Goal: Feedback & Contribution: Submit feedback/report problem

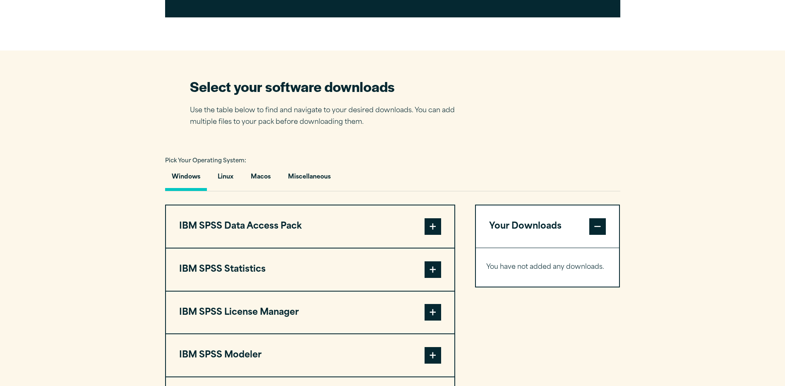
scroll to position [496, 0]
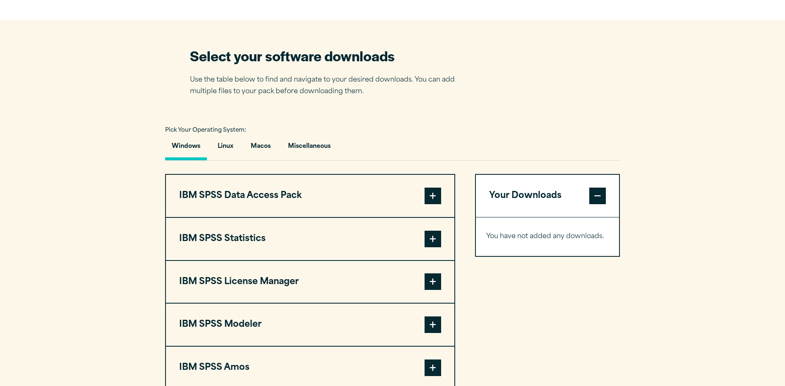
click at [284, 253] on button "IBM SPSS Statistics" at bounding box center [310, 239] width 288 height 42
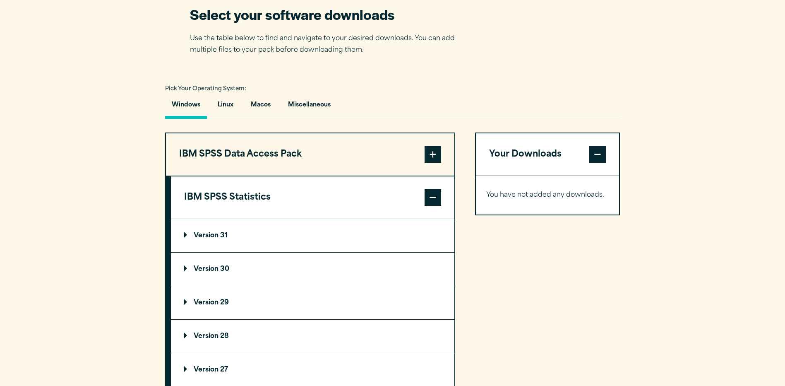
scroll to position [579, 0]
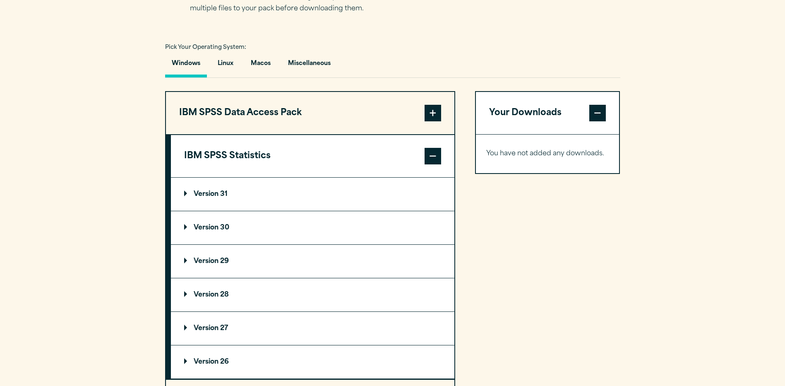
click at [200, 224] on p "Version 30" at bounding box center [206, 227] width 45 height 7
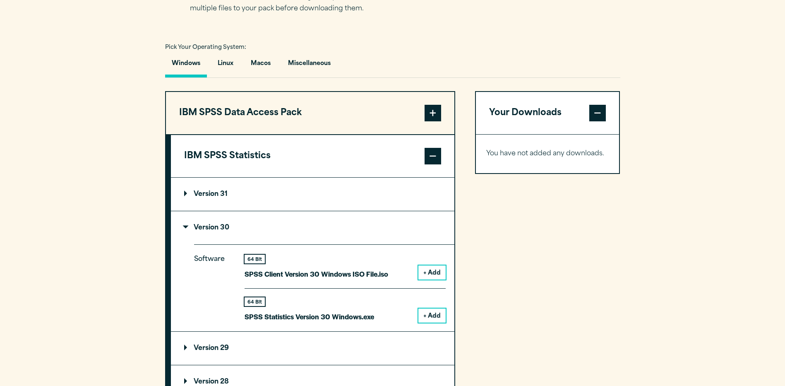
click at [429, 312] on button "+ Add" at bounding box center [431, 315] width 27 height 14
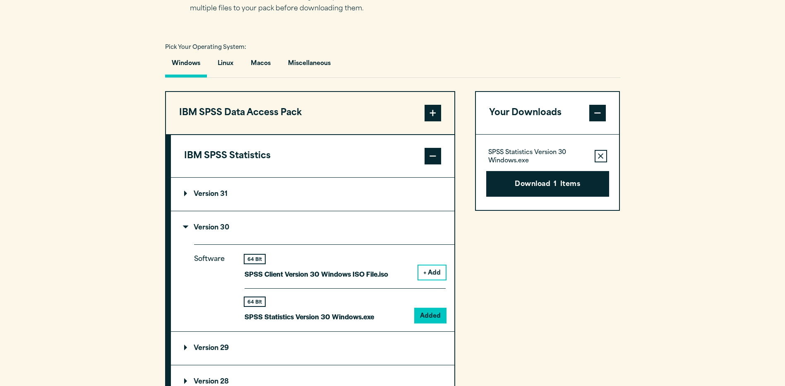
click at [532, 180] on button "Download 1 Items" at bounding box center [547, 184] width 123 height 26
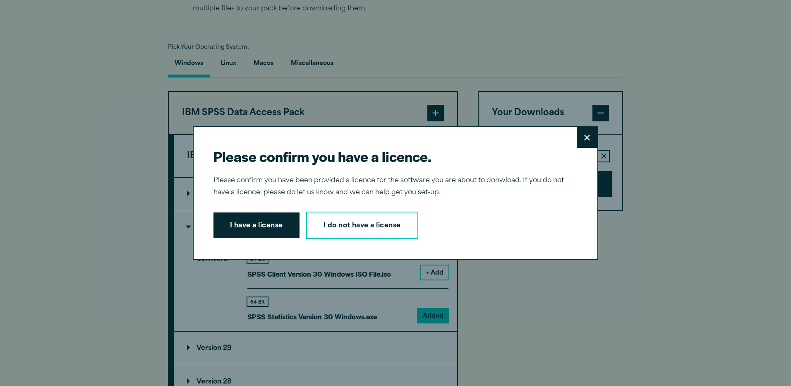
click at [584, 135] on icon at bounding box center [587, 137] width 6 height 6
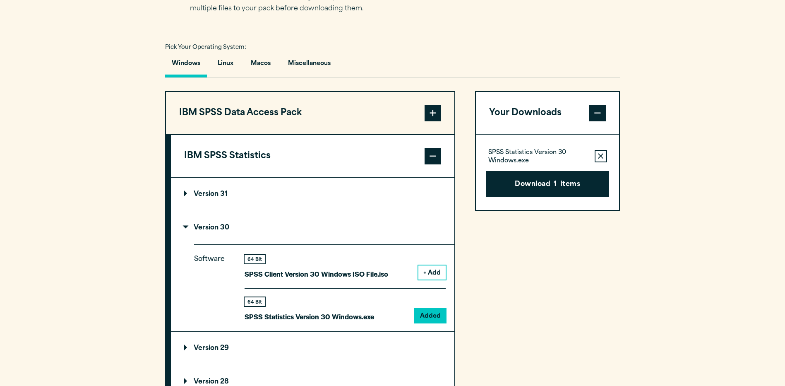
click at [183, 223] on summary "Version 30" at bounding box center [312, 227] width 283 height 33
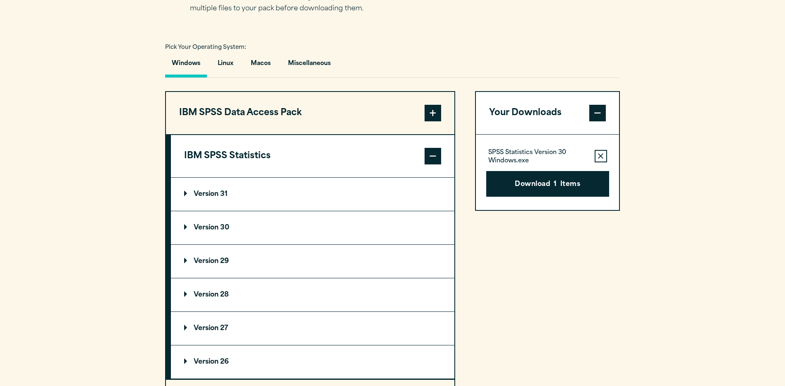
click at [437, 154] on span at bounding box center [433, 156] width 17 height 17
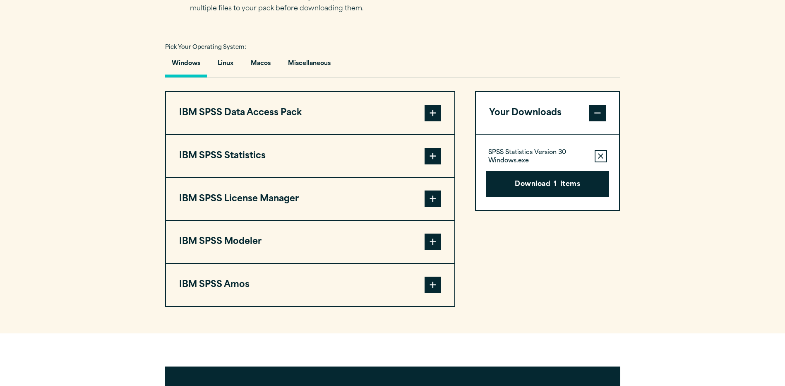
click at [430, 273] on button "IBM SPSS Amos" at bounding box center [310, 285] width 288 height 42
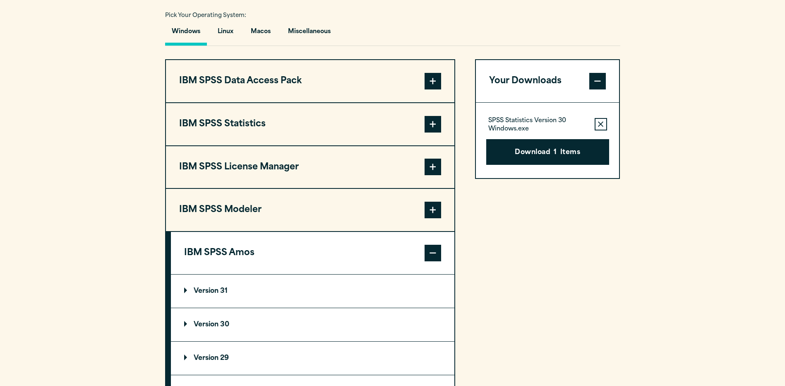
scroll to position [703, 0]
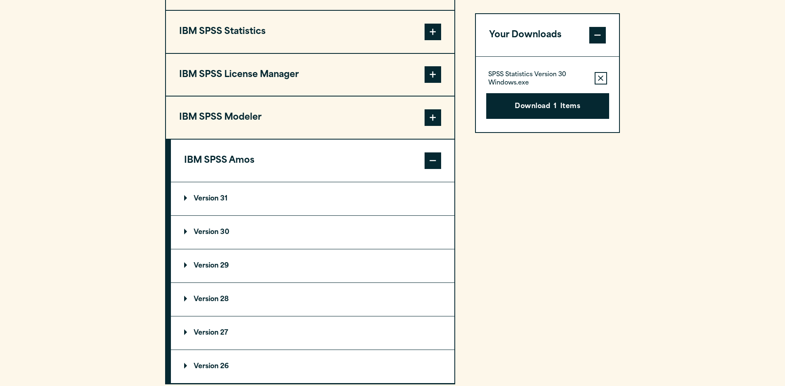
click at [201, 236] on summary "Version 30" at bounding box center [312, 232] width 283 height 33
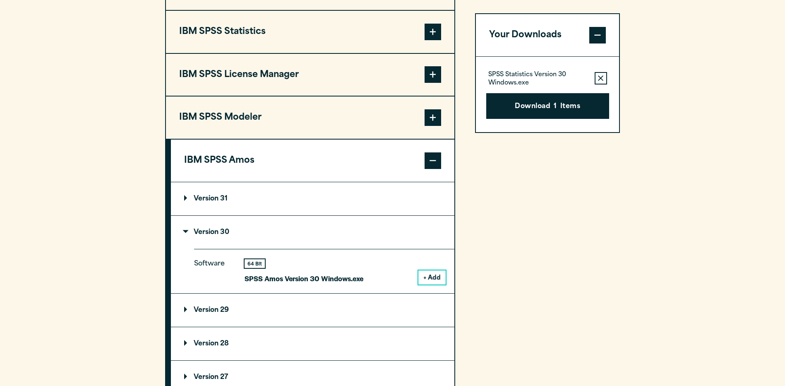
click at [443, 273] on button "+ Add" at bounding box center [431, 277] width 27 height 14
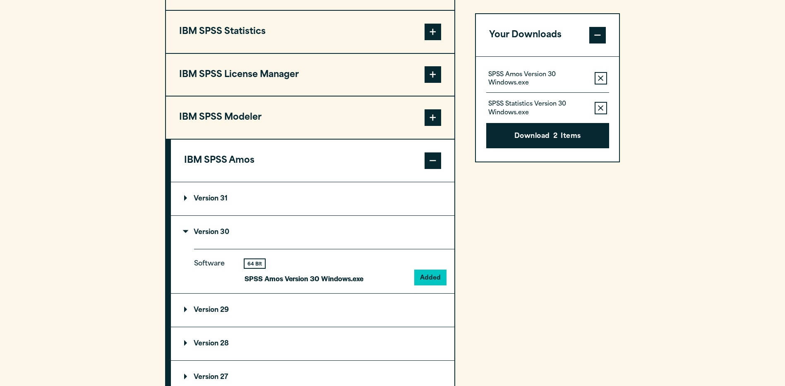
click at [599, 106] on icon "button" at bounding box center [600, 107] width 5 height 5
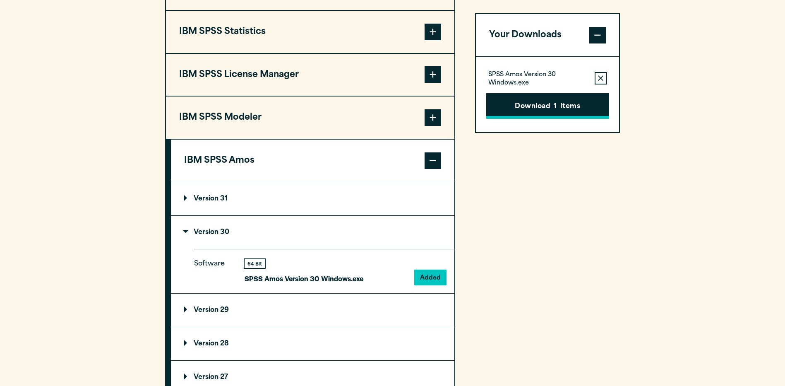
click at [577, 105] on button "Download 1 Items" at bounding box center [547, 106] width 123 height 26
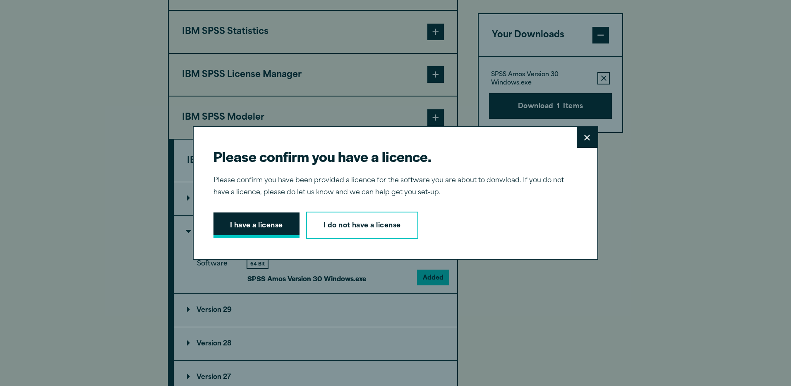
click at [273, 234] on button "I have a license" at bounding box center [256, 225] width 86 height 26
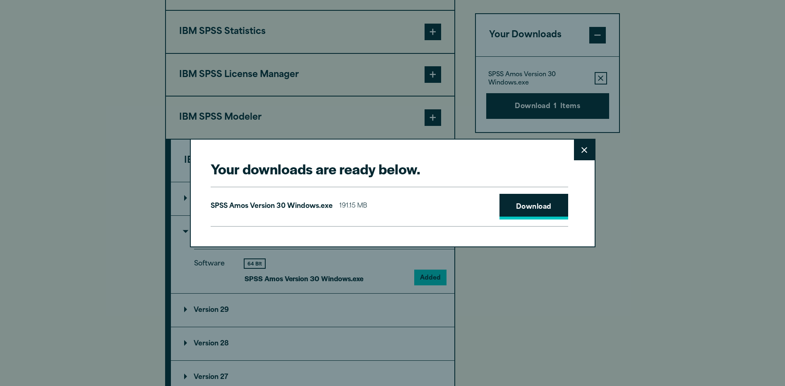
click at [513, 205] on link "Download" at bounding box center [533, 207] width 69 height 26
click at [576, 151] on button "Close" at bounding box center [584, 149] width 21 height 21
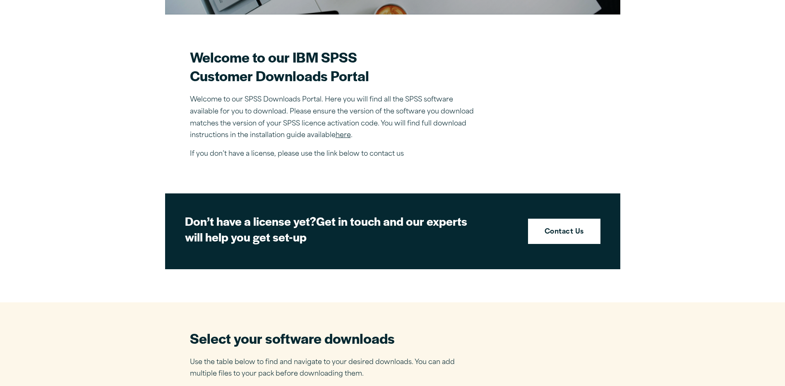
scroll to position [207, 0]
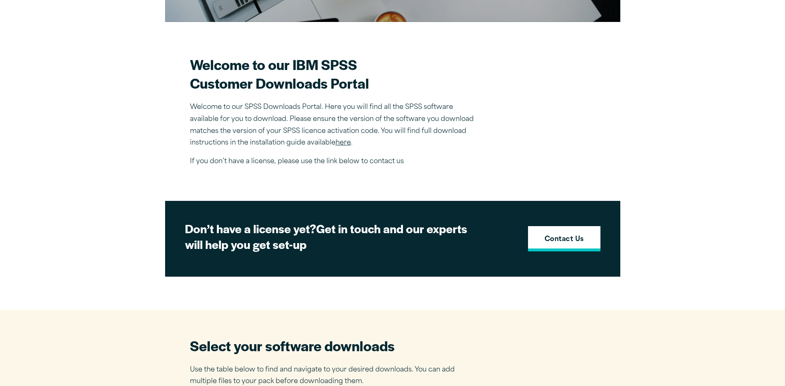
click at [554, 235] on strong "Contact Us" at bounding box center [563, 239] width 39 height 11
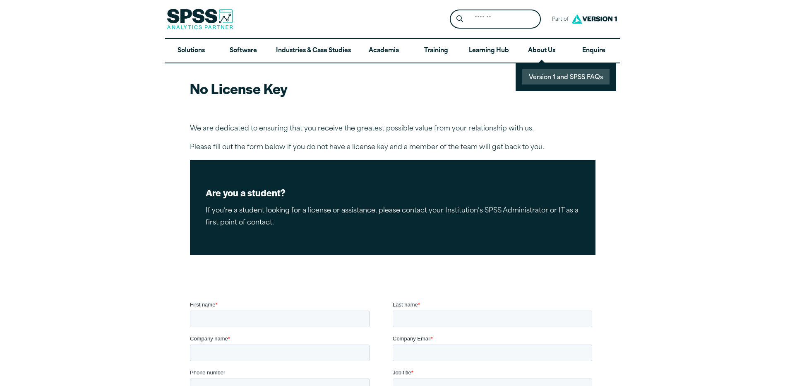
click at [554, 80] on link "Version 1 and SPSS FAQs" at bounding box center [565, 76] width 87 height 15
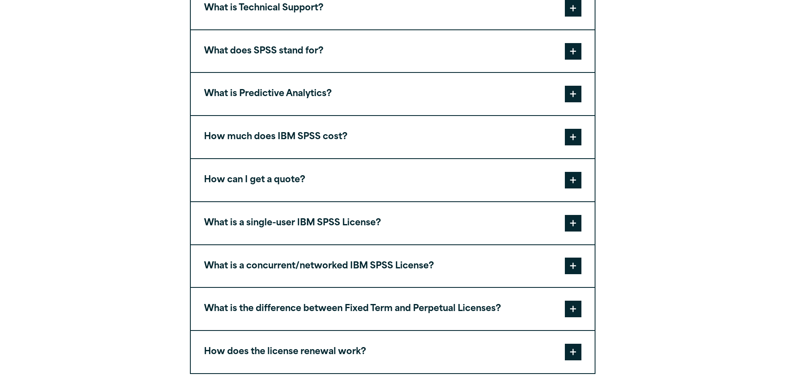
scroll to position [372, 0]
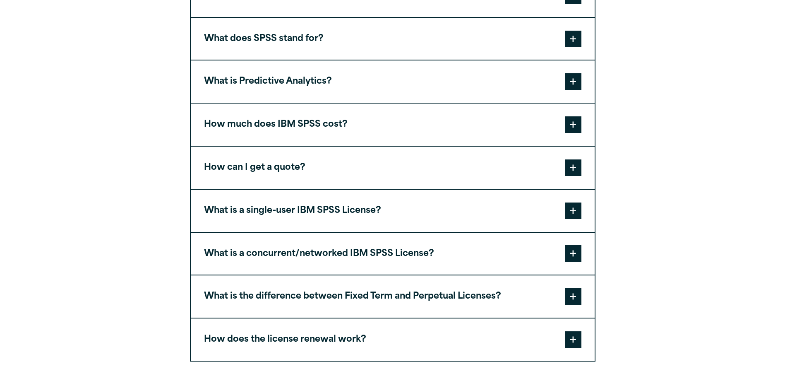
click at [357, 210] on button "What is a single-user IBM SPSS License?" at bounding box center [393, 210] width 404 height 42
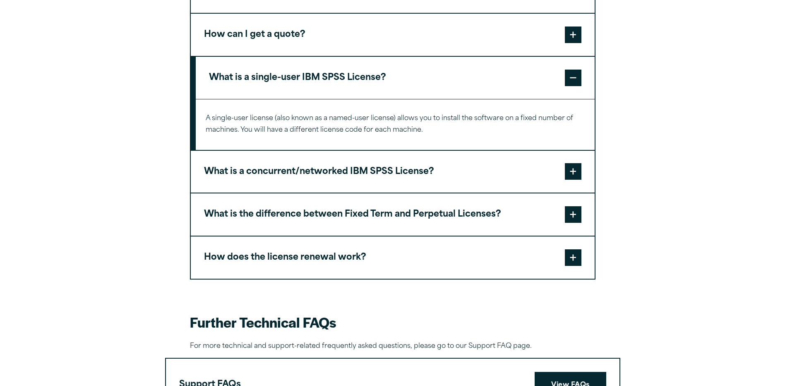
scroll to position [579, 0]
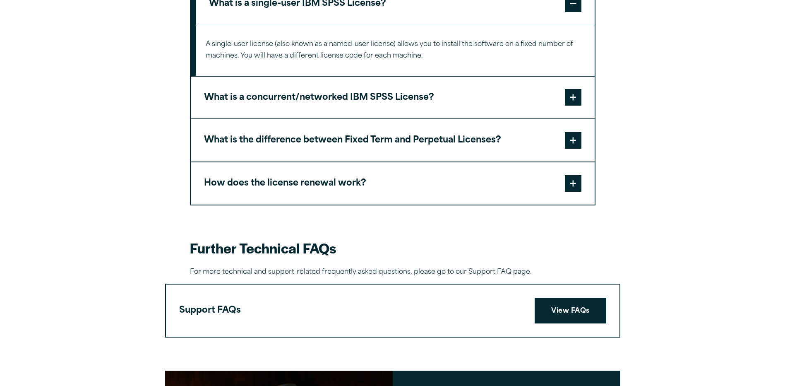
click at [362, 190] on button "How does the license renewal work?" at bounding box center [393, 183] width 404 height 42
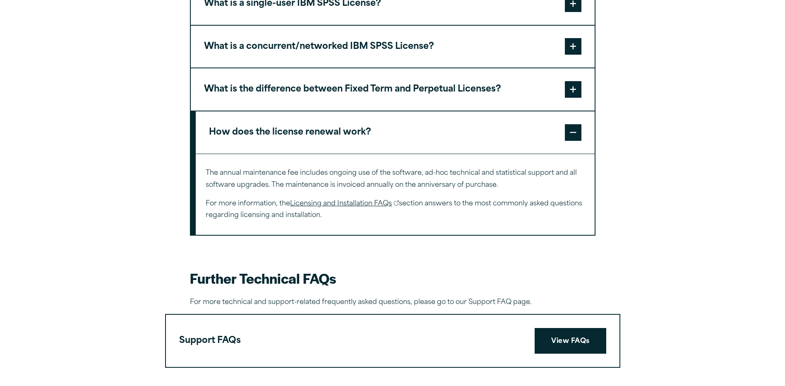
click at [364, 198] on link "Licensing and Installation FAQs" at bounding box center [344, 204] width 109 height 12
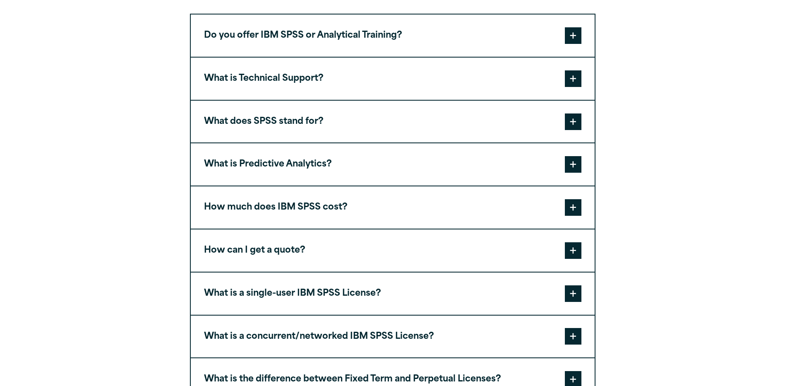
scroll to position [248, 0]
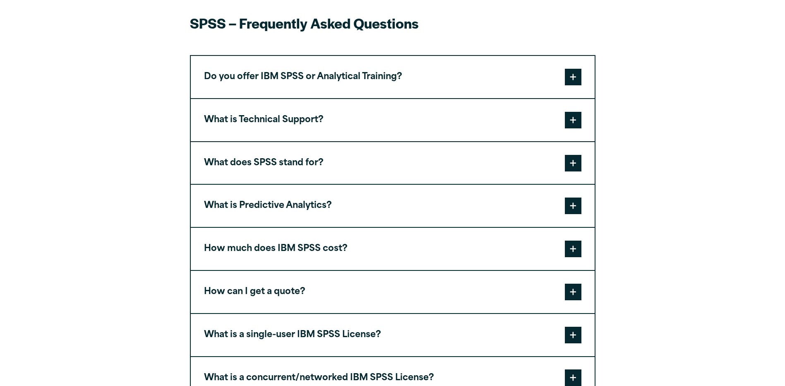
click at [288, 331] on button "What is a single-user IBM SPSS License?" at bounding box center [393, 335] width 404 height 42
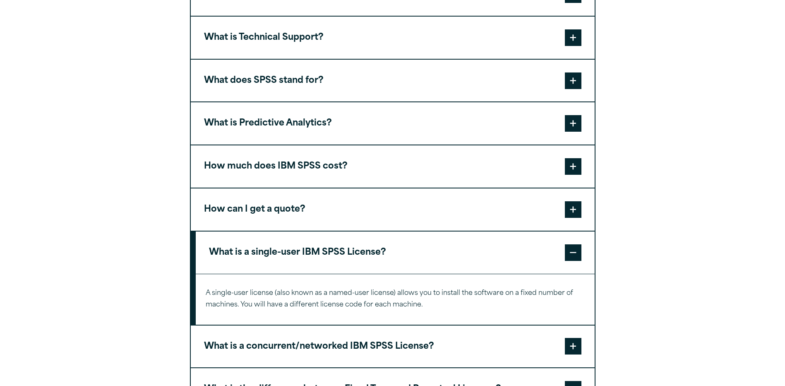
scroll to position [331, 0]
click at [578, 252] on span at bounding box center [573, 252] width 17 height 17
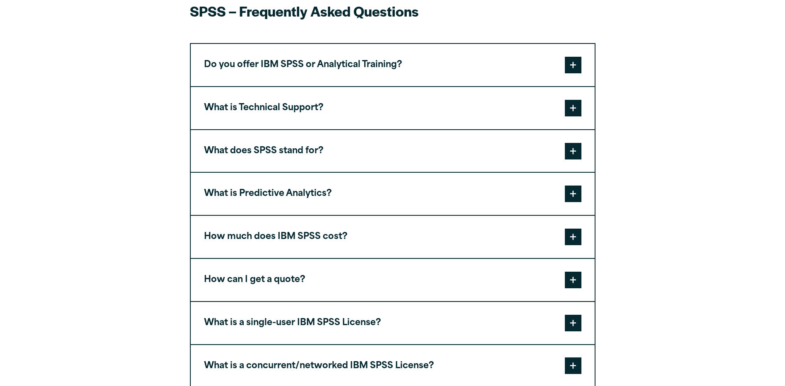
scroll to position [0, 0]
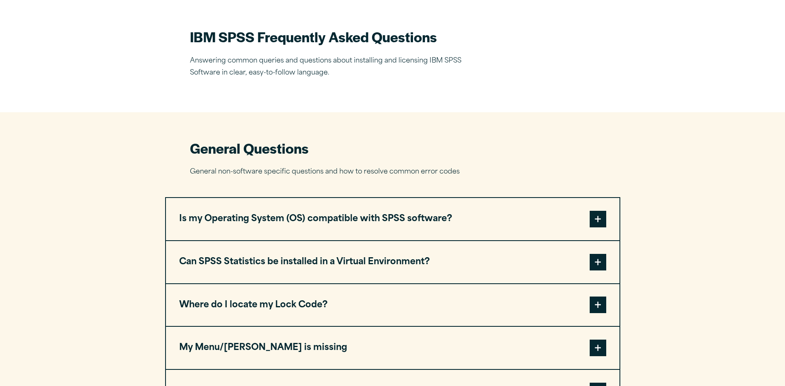
scroll to position [248, 0]
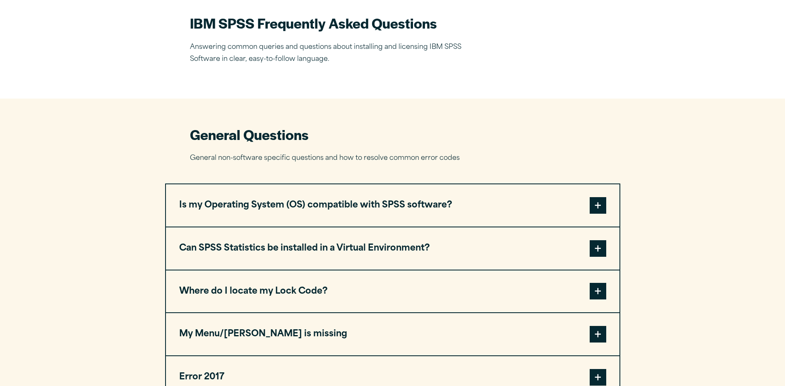
click at [326, 242] on button "Can SPSS Statistics be installed in a Virtual Environment?" at bounding box center [392, 248] width 453 height 42
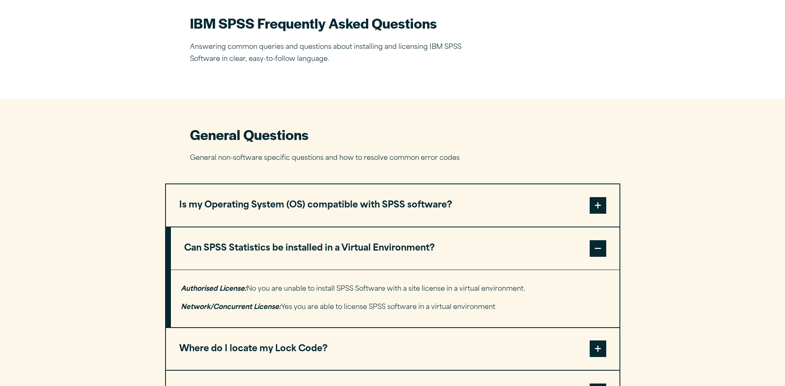
click at [325, 242] on button "Can SPSS Statistics be installed in a Virtual Environment?" at bounding box center [395, 248] width 449 height 42
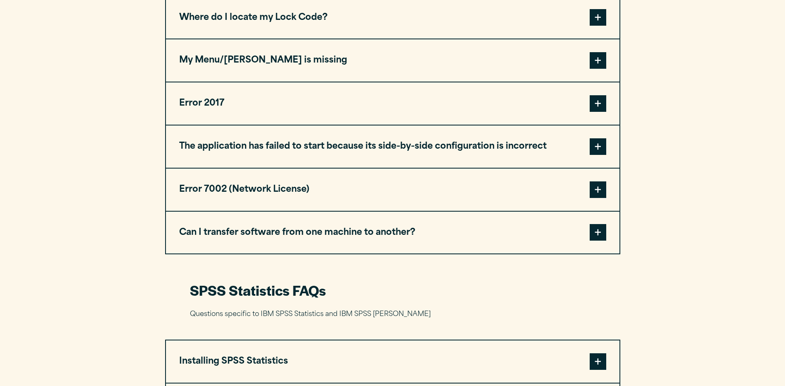
scroll to position [538, 0]
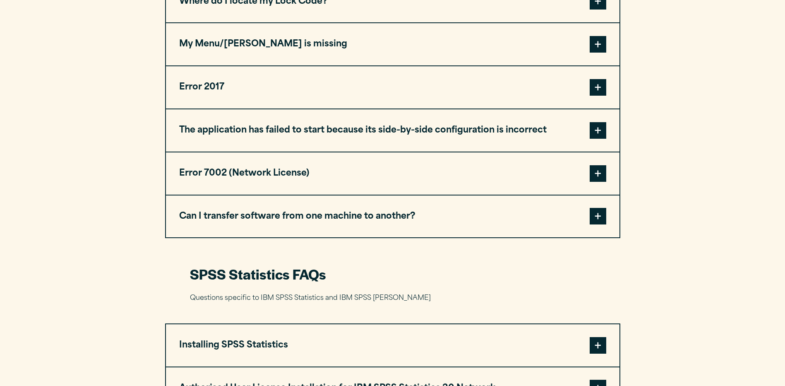
click at [331, 182] on button "Error 7002 (Network License)" at bounding box center [392, 173] width 453 height 42
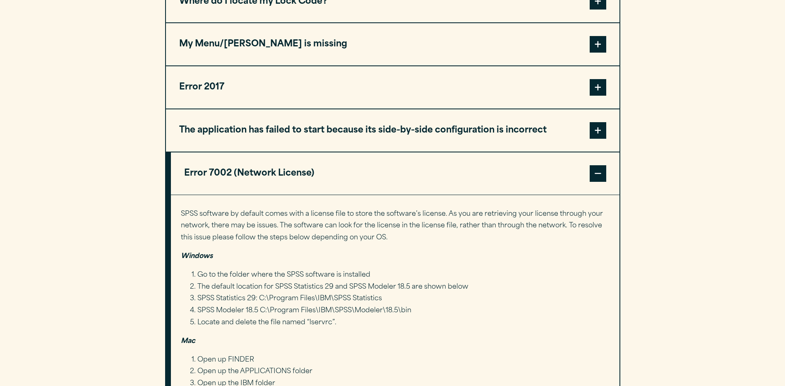
click at [331, 183] on button "Error 7002 (Network License)" at bounding box center [395, 173] width 449 height 42
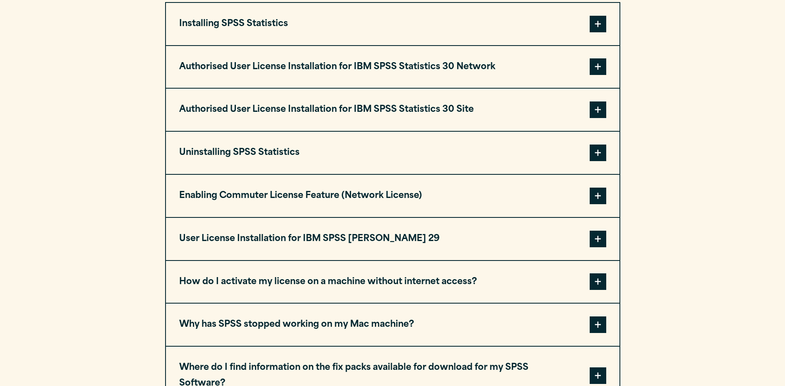
scroll to position [869, 0]
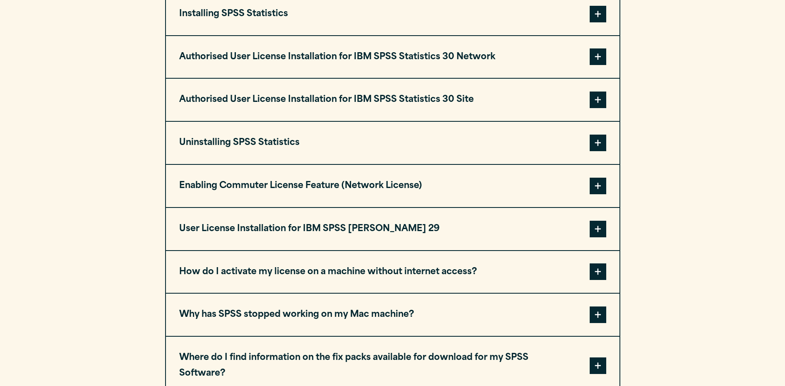
click at [257, 238] on button "User License Installation for IBM SPSS AMOS 29" at bounding box center [392, 229] width 453 height 42
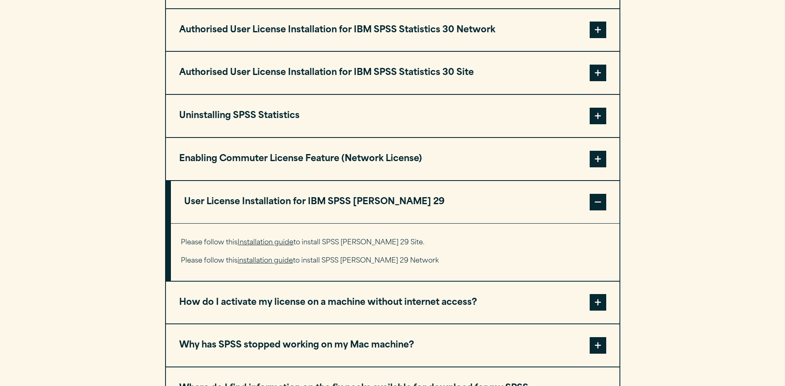
scroll to position [952, 0]
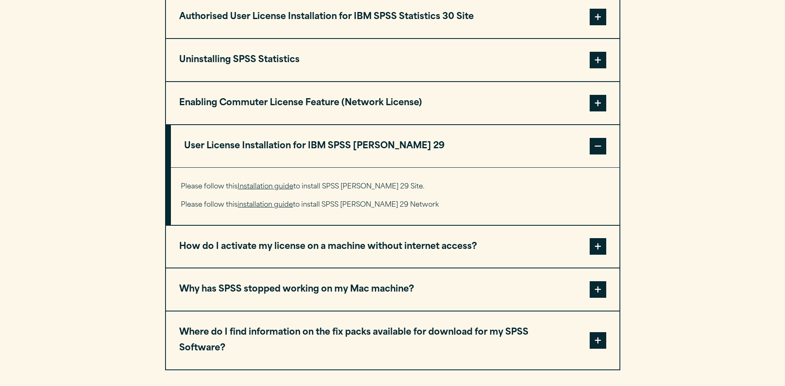
click at [272, 260] on button "How do I activate my license on a machine without internet access?" at bounding box center [392, 246] width 453 height 42
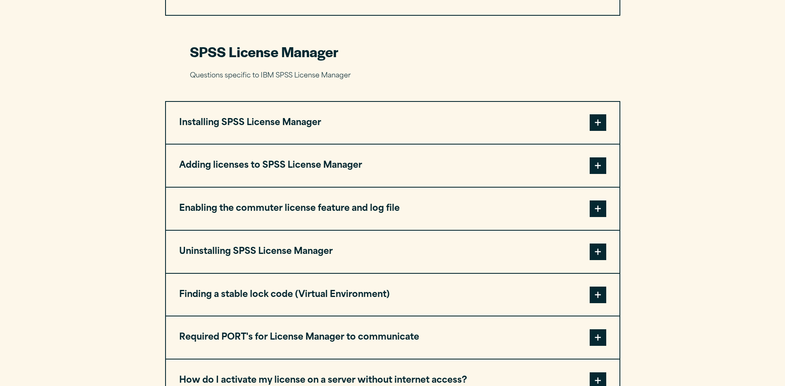
scroll to position [1614, 0]
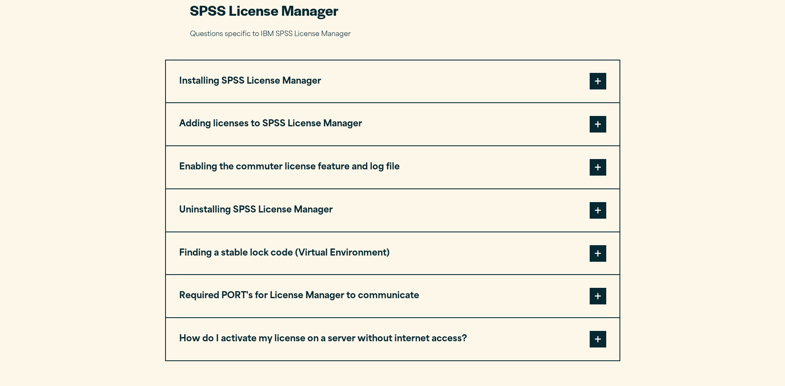
click at [268, 103] on button "Adding licenses to SPSS License Manager" at bounding box center [392, 124] width 453 height 42
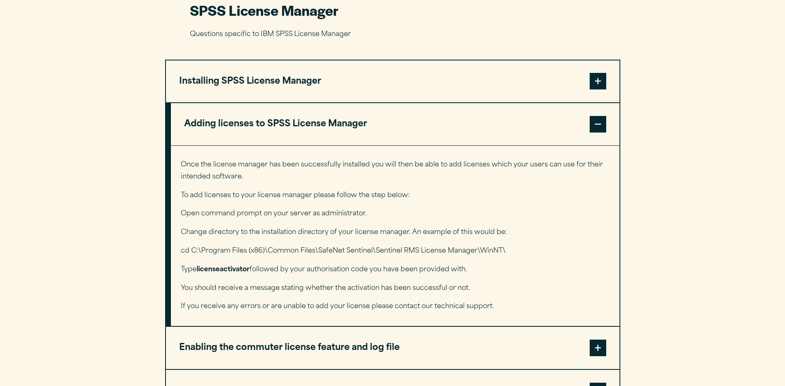
click at [356, 282] on p "You should receive a message stating whether the activation has been successful…" at bounding box center [395, 288] width 428 height 12
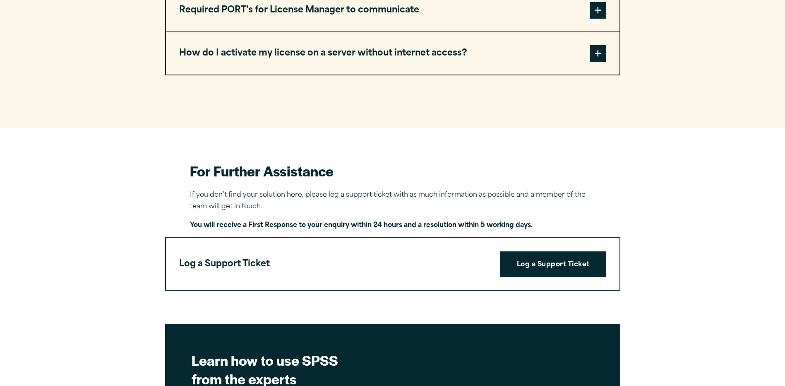
scroll to position [2110, 0]
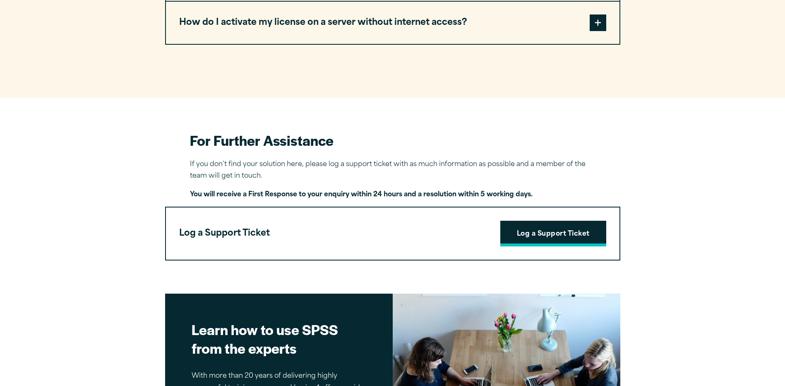
click at [577, 221] on link "Log a Support Ticket" at bounding box center [553, 234] width 106 height 26
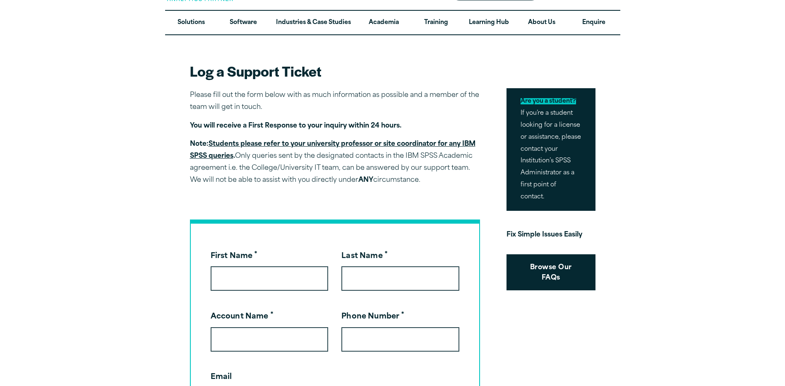
scroll to position [41, 0]
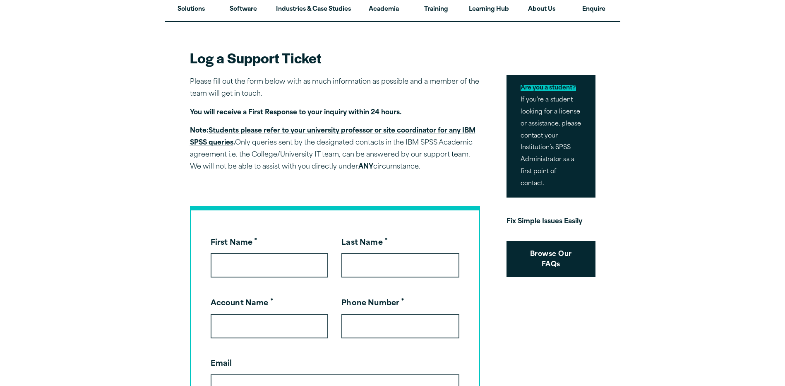
click at [258, 261] on input "First Name *" at bounding box center [270, 265] width 118 height 24
type input "*"
type input "*****"
type input "******"
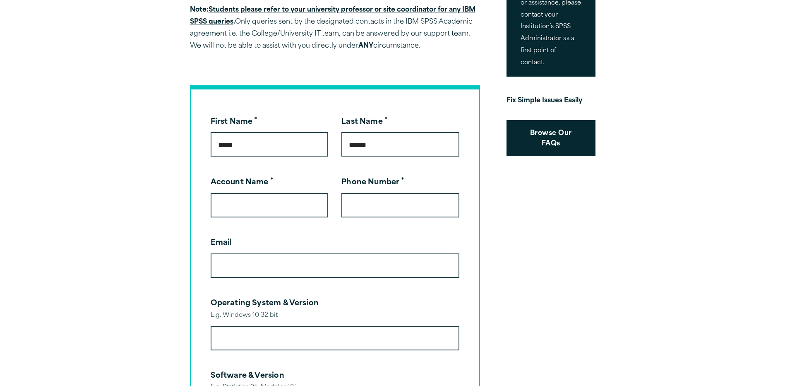
scroll to position [165, 0]
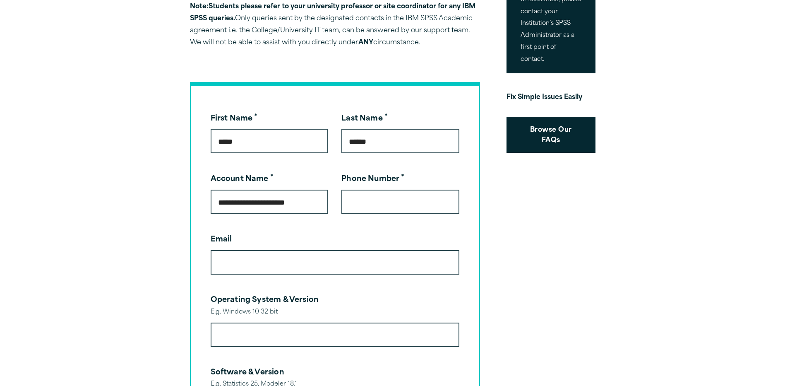
type input "**********"
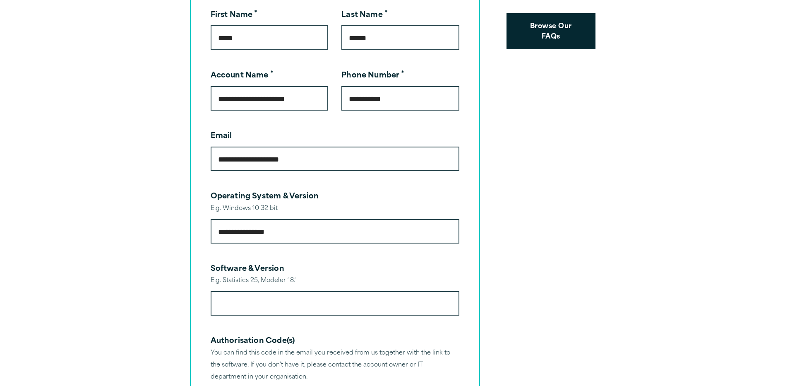
scroll to position [331, 0]
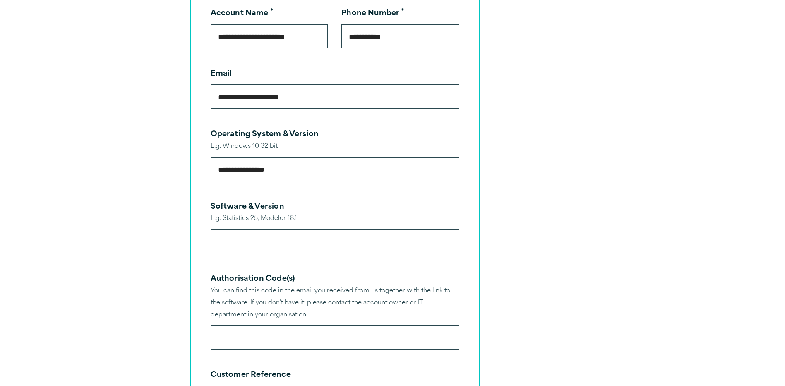
type input "**********"
click at [269, 237] on input "Software & Version" at bounding box center [335, 241] width 249 height 24
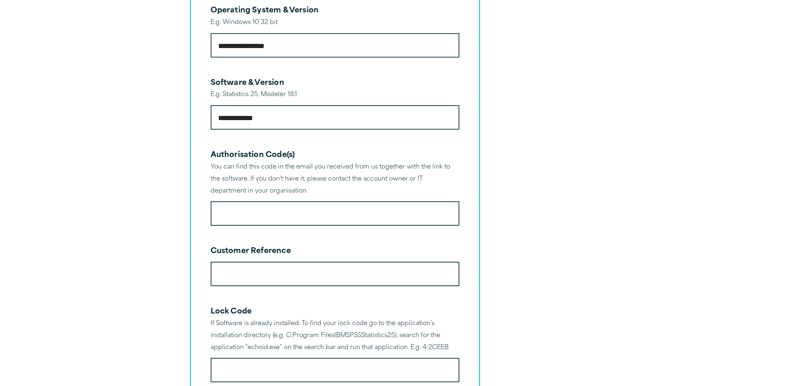
scroll to position [455, 0]
type input "**********"
click at [276, 207] on input "Authorisation Code(s)" at bounding box center [335, 213] width 249 height 24
paste input "**********"
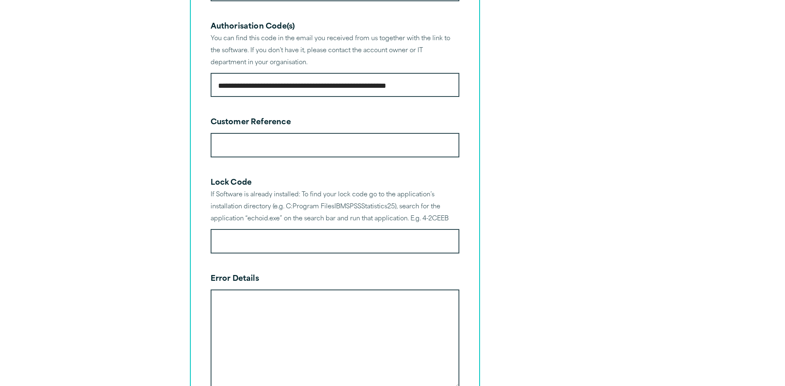
scroll to position [621, 0]
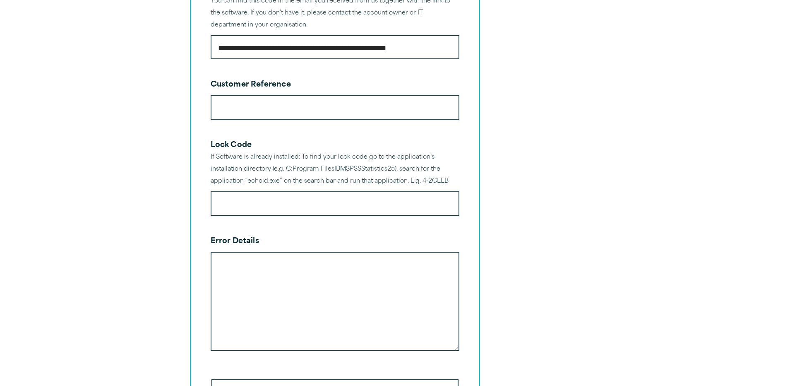
type input "**********"
click at [282, 271] on textarea "Error Details" at bounding box center [335, 301] width 249 height 99
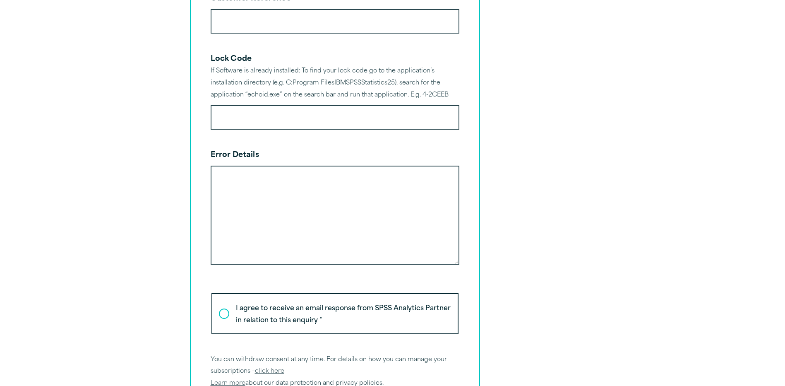
scroll to position [703, 0]
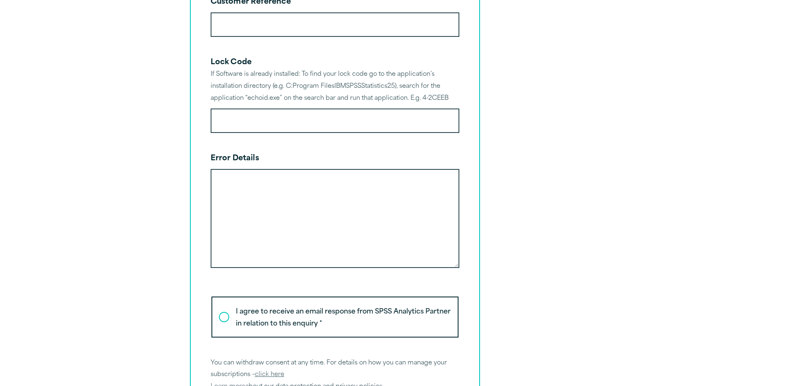
click at [265, 180] on textarea "Error Details" at bounding box center [335, 218] width 249 height 99
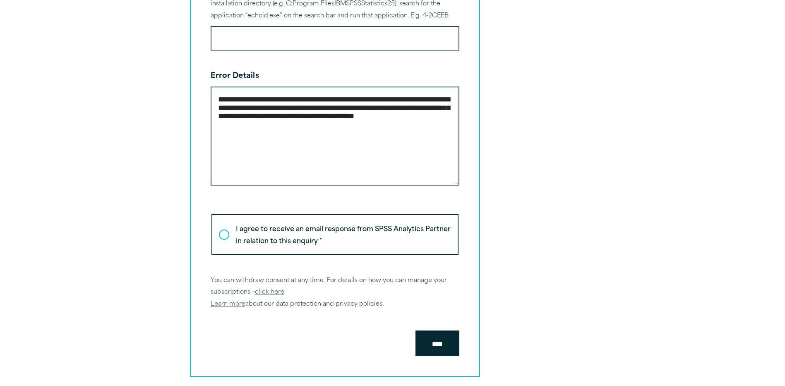
scroll to position [786, 0]
type textarea "**********"
click at [226, 242] on label "I agree to receive an email response from SPSS Analytics Partner in relation to…" at bounding box center [334, 233] width 247 height 41
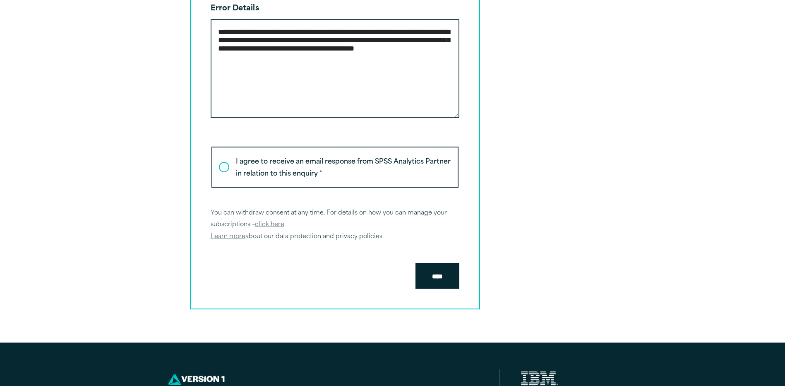
scroll to position [869, 0]
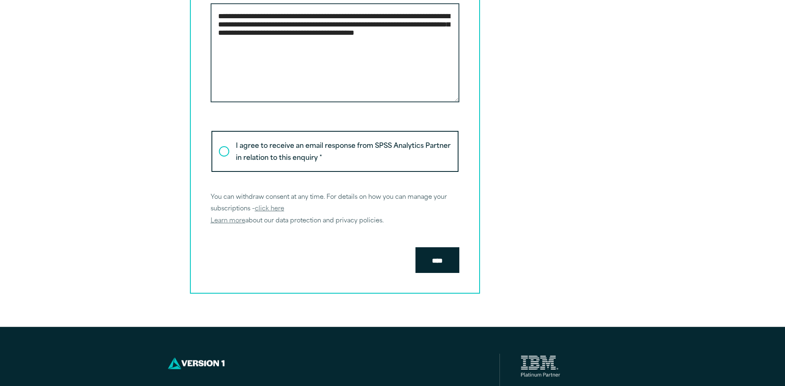
click at [415, 273] on input "****" at bounding box center [437, 260] width 44 height 26
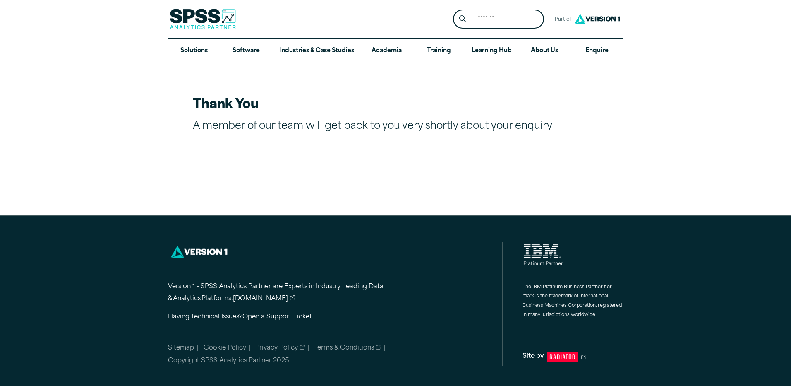
click at [309, 187] on div "Thank You A member of our team will get back to you very shortly about your enq…" at bounding box center [395, 139] width 791 height 152
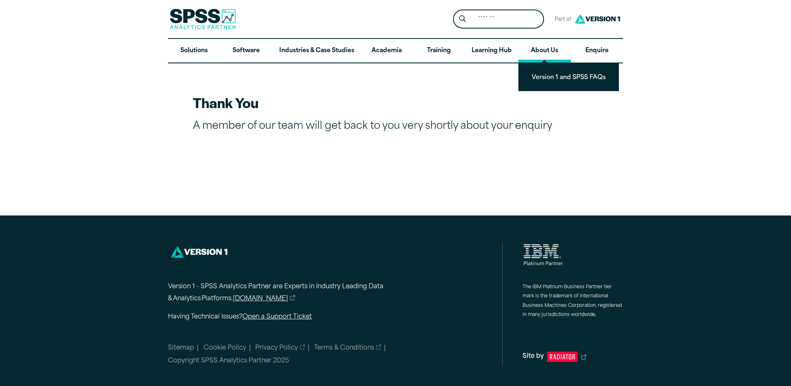
click at [539, 51] on link "About Us" at bounding box center [544, 51] width 52 height 24
